Goal: Information Seeking & Learning: Learn about a topic

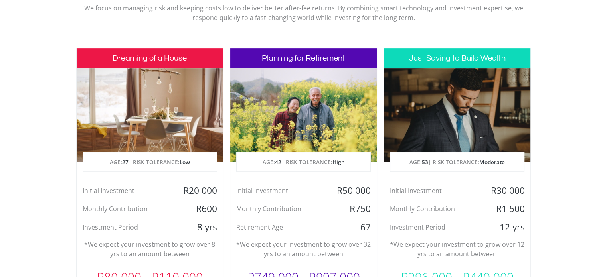
scroll to position [399, 0]
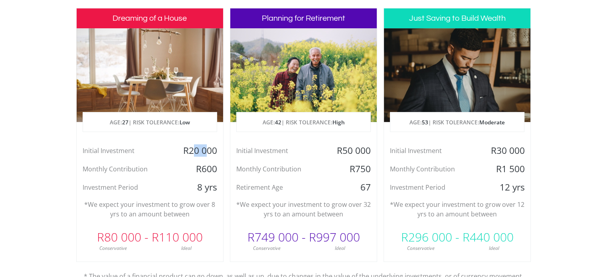
drag, startPoint x: 193, startPoint y: 146, endPoint x: 207, endPoint y: 148, distance: 14.1
click at [207, 148] on div "R20 000" at bounding box center [198, 151] width 49 height 12
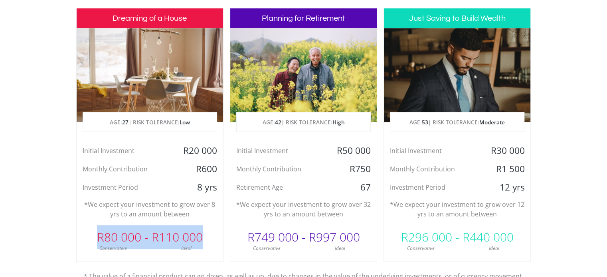
drag, startPoint x: 91, startPoint y: 241, endPoint x: 201, endPoint y: 242, distance: 110.2
click at [201, 242] on div "R80 000 - R110 000" at bounding box center [150, 238] width 146 height 24
click at [204, 236] on div "R80 000 - R110 000" at bounding box center [150, 238] width 146 height 24
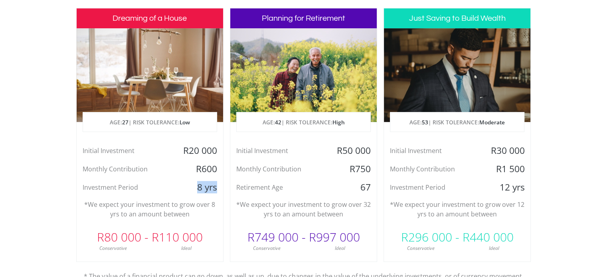
drag, startPoint x: 197, startPoint y: 186, endPoint x: 216, endPoint y: 189, distance: 19.0
click at [216, 189] on div "8 yrs" at bounding box center [198, 188] width 49 height 12
click at [218, 219] on div "*We expect your investment to grow over 8 yrs to an amount between" at bounding box center [150, 209] width 146 height 19
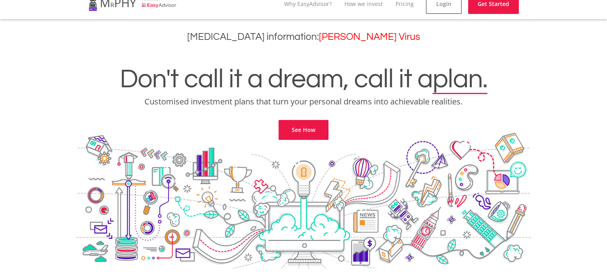
scroll to position [0, 0]
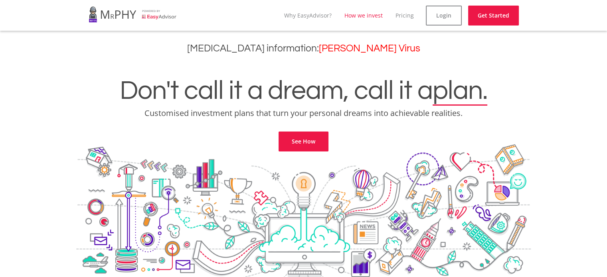
click at [372, 15] on link "How we invest" at bounding box center [363, 16] width 38 height 8
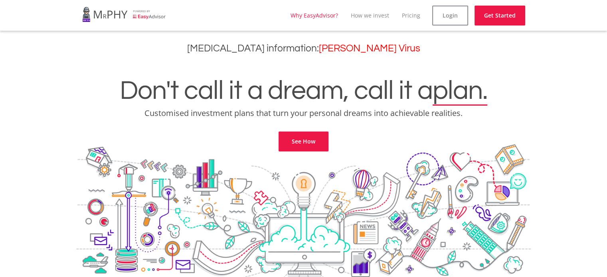
click at [338, 14] on link "Why EasyAdvisor?" at bounding box center [314, 16] width 47 height 8
